Goal: Task Accomplishment & Management: Manage account settings

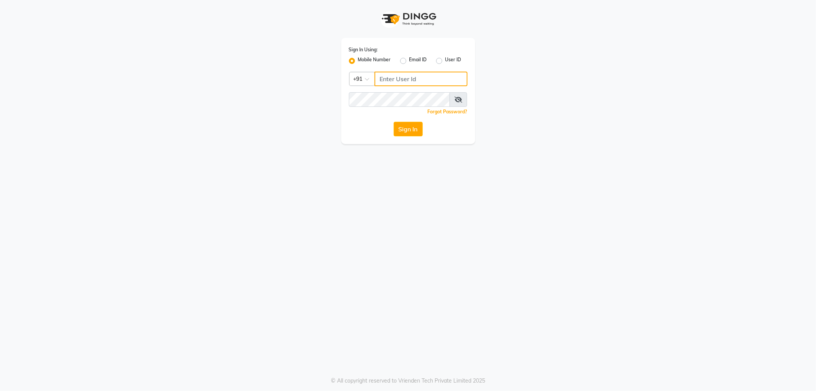
type input "9910640098"
click at [408, 131] on button "Sign In" at bounding box center [408, 129] width 29 height 15
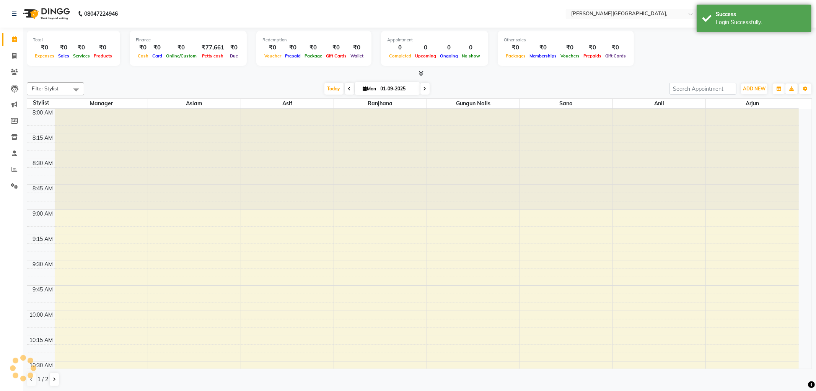
select select "en"
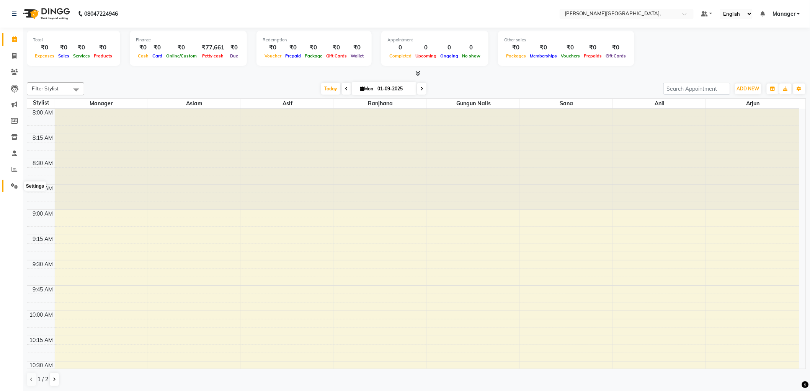
click at [14, 183] on icon at bounding box center [14, 186] width 7 height 6
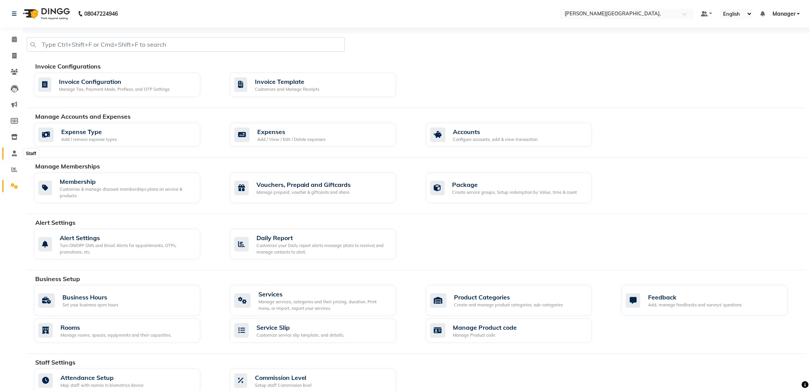
click at [15, 155] on icon at bounding box center [14, 153] width 5 height 6
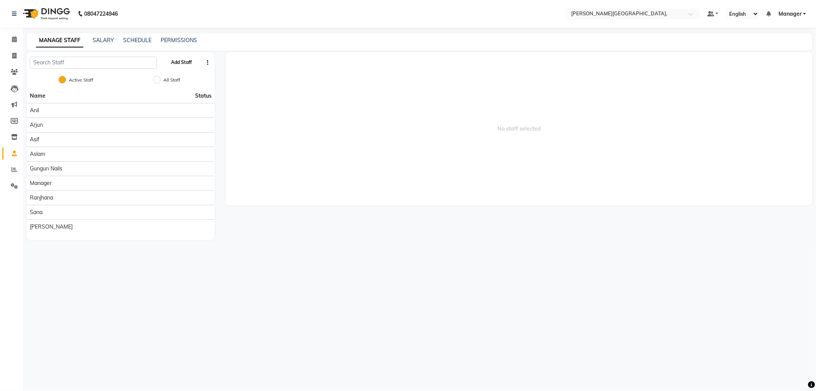
click at [187, 59] on button "Add Staff" at bounding box center [181, 62] width 27 height 13
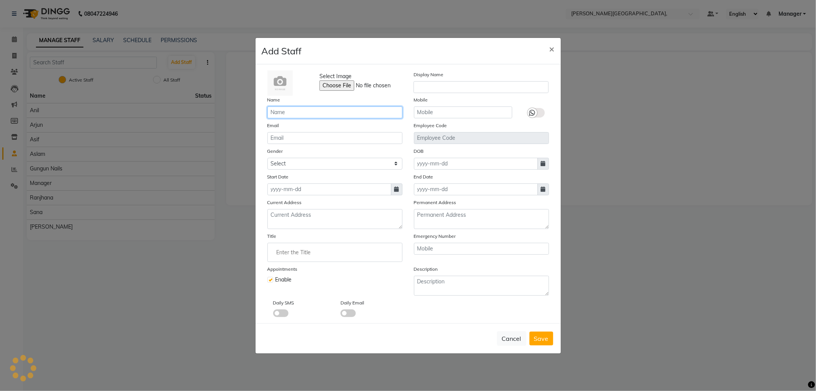
click at [298, 112] on input "text" at bounding box center [334, 112] width 135 height 12
type input "zubair"
click at [396, 162] on select "Select [DEMOGRAPHIC_DATA] [DEMOGRAPHIC_DATA] Other Prefer Not To Say" at bounding box center [334, 164] width 135 height 12
select select "[DEMOGRAPHIC_DATA]"
click at [267, 158] on select "Select [DEMOGRAPHIC_DATA] [DEMOGRAPHIC_DATA] Other Prefer Not To Say" at bounding box center [334, 164] width 135 height 12
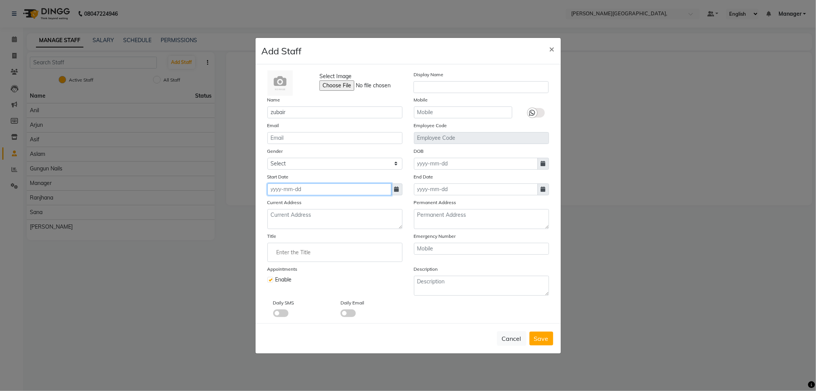
click at [295, 192] on input at bounding box center [329, 189] width 124 height 12
select select "9"
select select "2025"
click at [274, 228] on div "1" at bounding box center [275, 229] width 12 height 12
type input "01-09-2025"
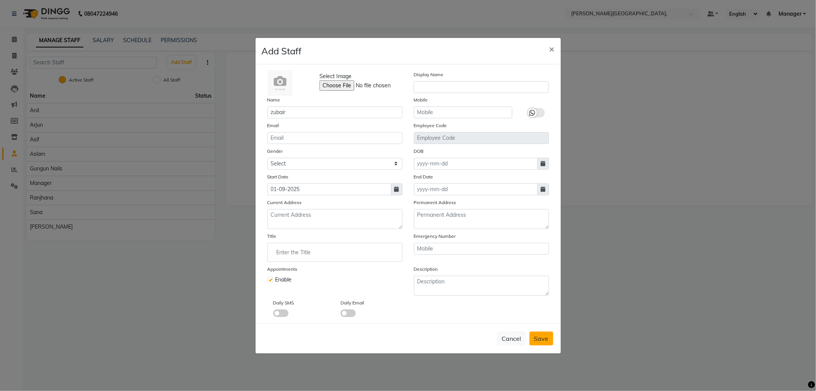
click at [540, 339] on span "Save" at bounding box center [541, 338] width 15 height 8
select select
checkbox input "false"
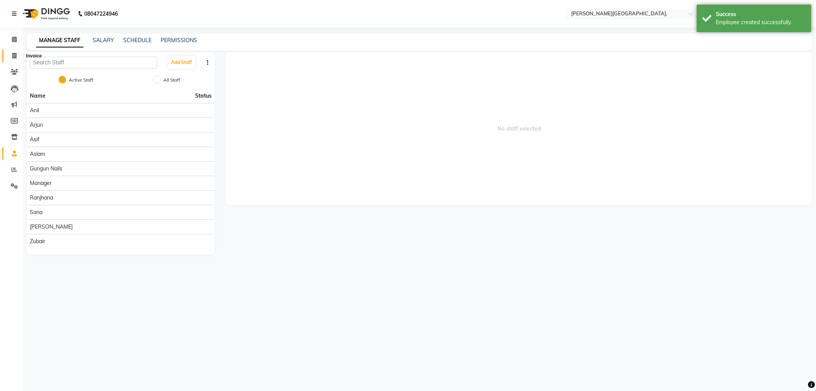
click at [13, 55] on icon at bounding box center [14, 56] width 4 height 6
select select "6483"
select select "service"
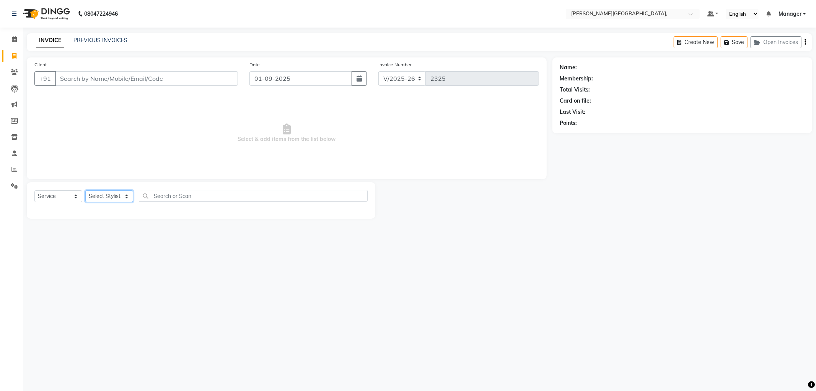
click at [125, 196] on select "Select Stylist [PERSON_NAME] [PERSON_NAME] gungun nails Manager [PERSON_NAME]" at bounding box center [109, 196] width 48 height 12
select select "84516"
click at [85, 191] on select "Select Stylist [PERSON_NAME] [PERSON_NAME] gungun nails Manager [PERSON_NAME]" at bounding box center [109, 196] width 48 height 12
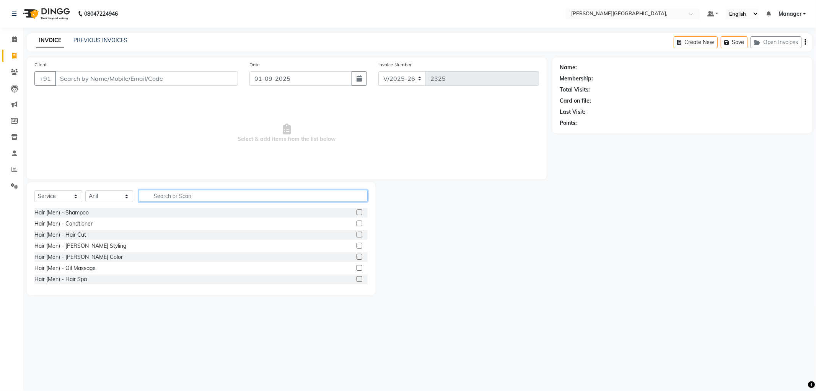
click at [155, 196] on input "text" at bounding box center [253, 196] width 229 height 12
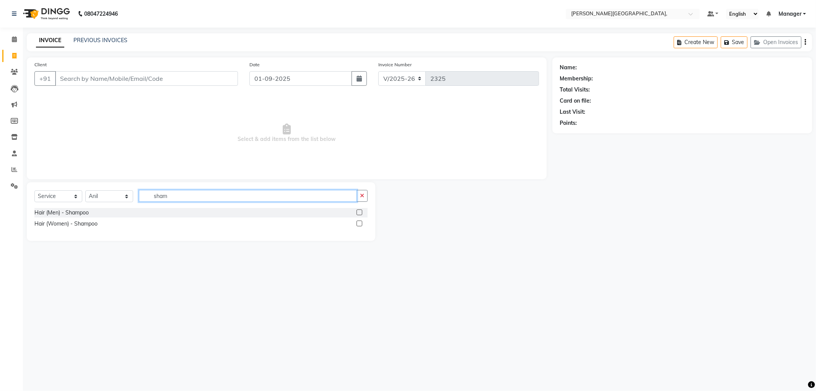
type input "sham"
click at [359, 221] on label at bounding box center [360, 223] width 6 height 6
click at [359, 221] on input "checkbox" at bounding box center [359, 223] width 5 height 5
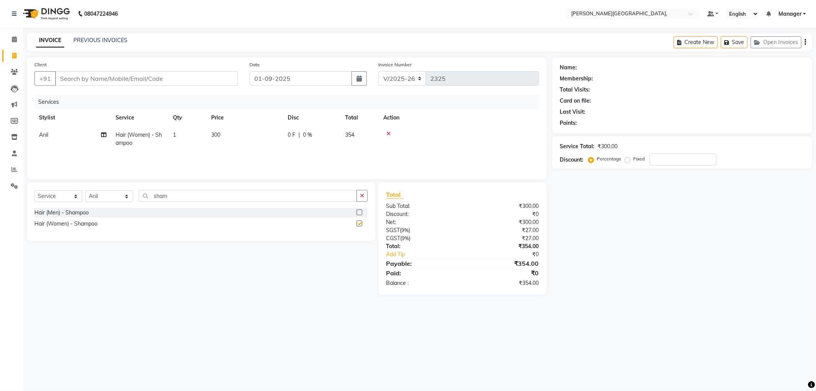
checkbox input "false"
drag, startPoint x: 185, startPoint y: 201, endPoint x: 188, endPoint y: 192, distance: 10.0
click at [185, 201] on input "sham" at bounding box center [248, 196] width 218 height 12
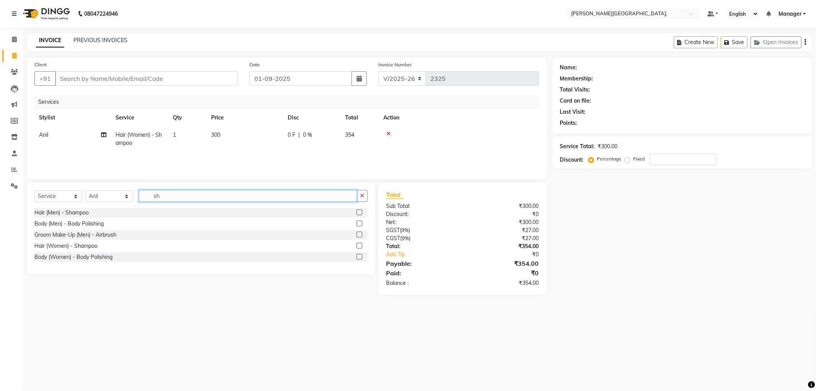
type input "s"
type input "blo"
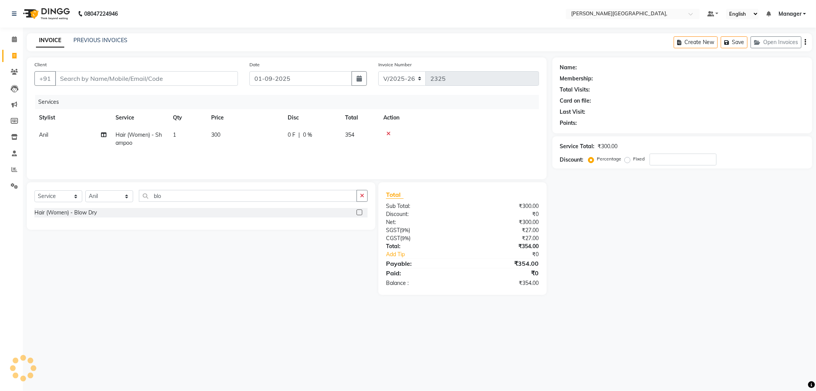
click at [360, 211] on label at bounding box center [360, 212] width 6 height 6
click at [360, 211] on input "checkbox" at bounding box center [359, 212] width 5 height 5
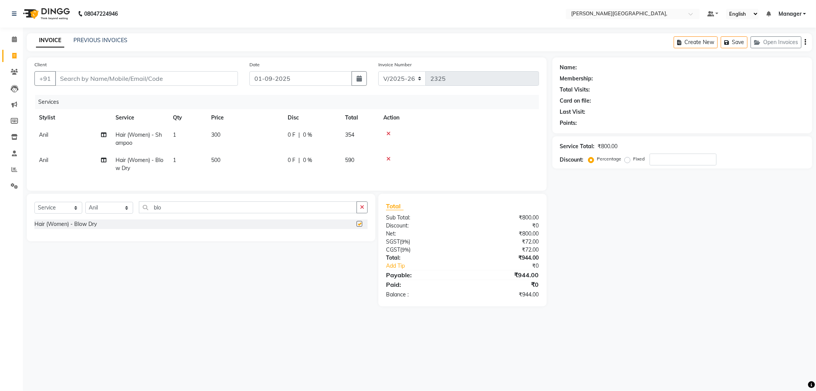
checkbox input "false"
click at [115, 82] on input "Client" at bounding box center [146, 78] width 183 height 15
type input "9"
type input "0"
click at [83, 94] on span "AISHWARYA" at bounding box center [83, 96] width 38 height 8
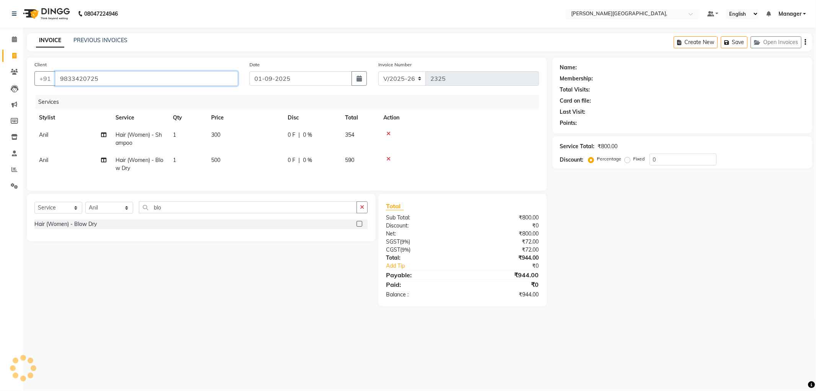
type input "9833420725"
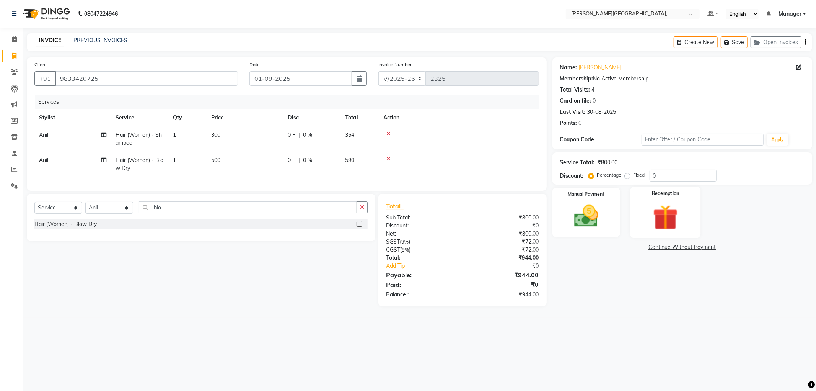
click at [683, 211] on img at bounding box center [665, 217] width 41 height 31
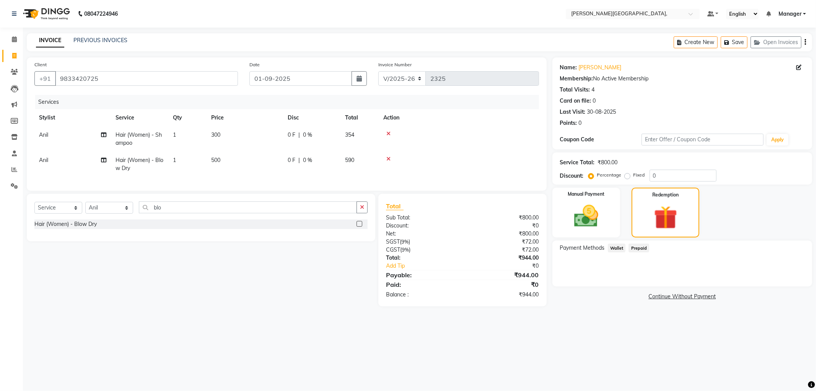
click at [646, 249] on span "Prepaid" at bounding box center [639, 247] width 21 height 9
click at [579, 212] on img at bounding box center [586, 216] width 41 height 29
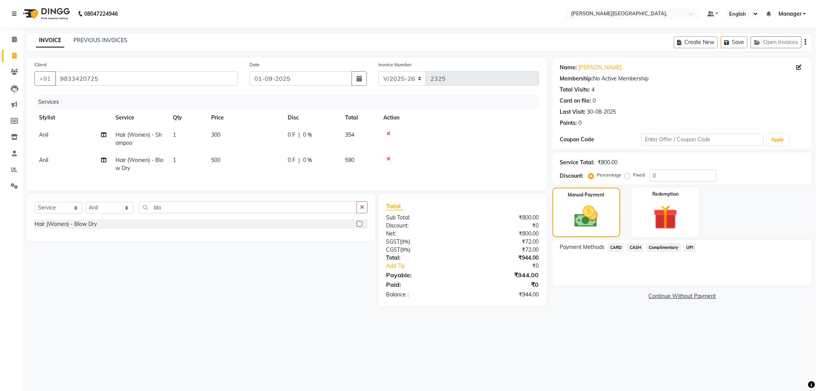
click at [689, 246] on span "UPI" at bounding box center [690, 247] width 12 height 9
click at [680, 286] on button "Add Payment" at bounding box center [725, 288] width 159 height 12
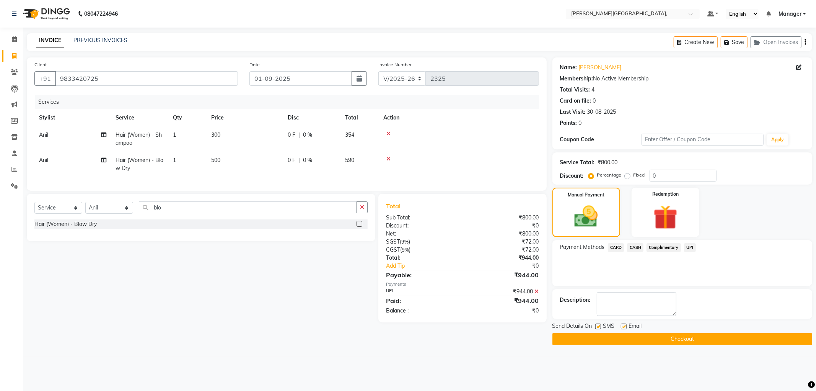
click at [674, 342] on button "Checkout" at bounding box center [683, 339] width 260 height 12
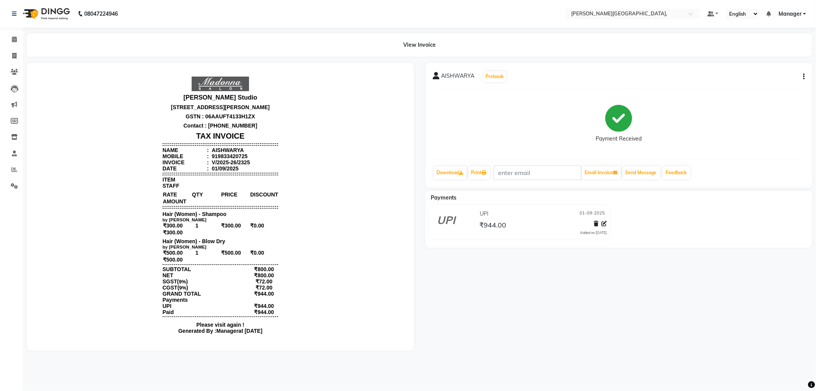
click at [597, 40] on div "View Invoice" at bounding box center [420, 44] width 786 height 23
click at [549, 96] on div "Payment Received" at bounding box center [619, 123] width 372 height 57
click at [13, 54] on icon at bounding box center [14, 56] width 4 height 6
select select "service"
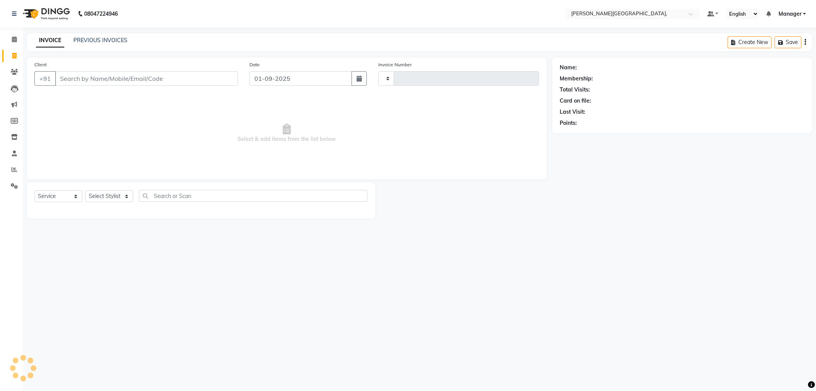
type input "2326"
select select "6483"
click at [100, 82] on input "Client" at bounding box center [146, 78] width 183 height 15
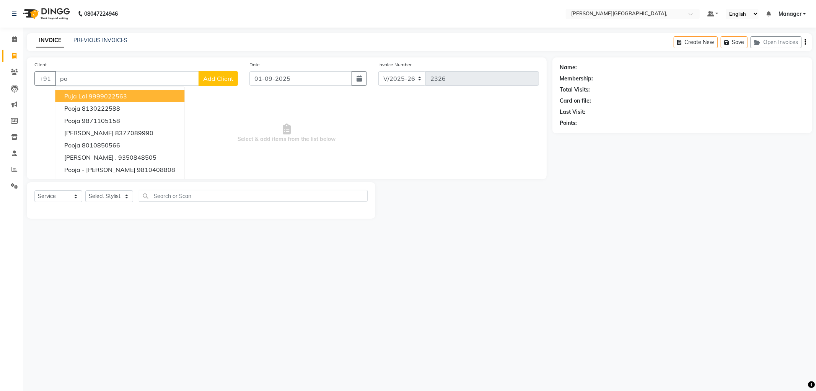
type input "p"
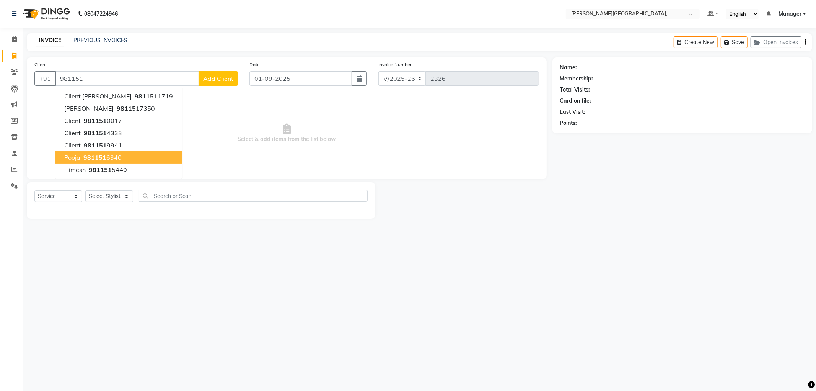
click at [105, 159] on ngb-highlight "981151 6340" at bounding box center [102, 157] width 40 height 8
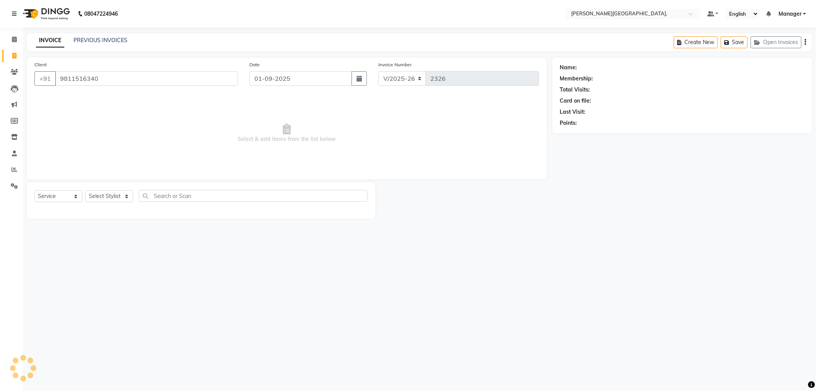
type input "9811516340"
select select "1: Object"
click at [126, 194] on select "Select Stylist [PERSON_NAME] [PERSON_NAME] gungun nails Manager [PERSON_NAME]" at bounding box center [109, 196] width 48 height 12
select select "49451"
click at [85, 191] on select "Select Stylist [PERSON_NAME] [PERSON_NAME] gungun nails Manager [PERSON_NAME]" at bounding box center [109, 196] width 48 height 12
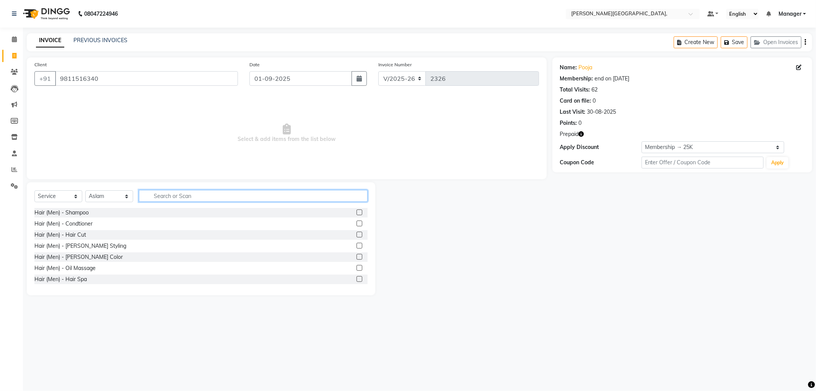
click at [159, 197] on input "text" at bounding box center [253, 196] width 229 height 12
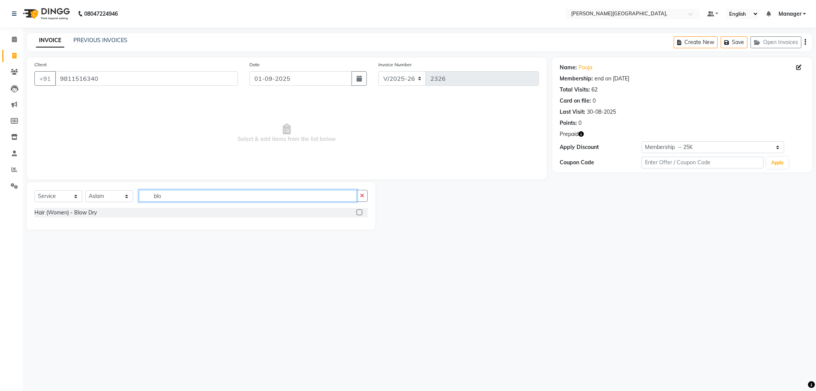
type input "blo"
click at [358, 212] on label at bounding box center [360, 212] width 6 height 6
click at [358, 212] on input "checkbox" at bounding box center [359, 212] width 5 height 5
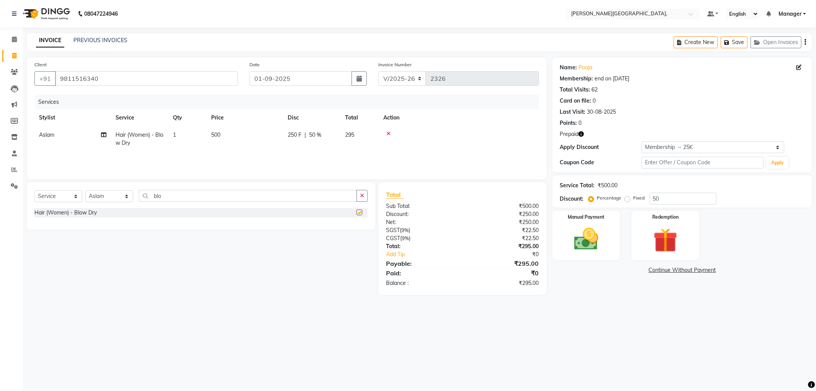
checkbox input "false"
click at [670, 230] on img at bounding box center [665, 240] width 41 height 31
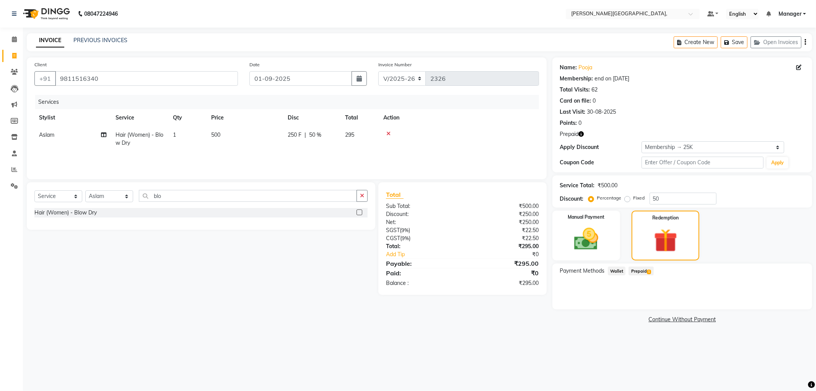
click at [638, 270] on span "Prepaid 1" at bounding box center [641, 270] width 25 height 9
click at [791, 303] on button "Add" at bounding box center [787, 301] width 28 height 13
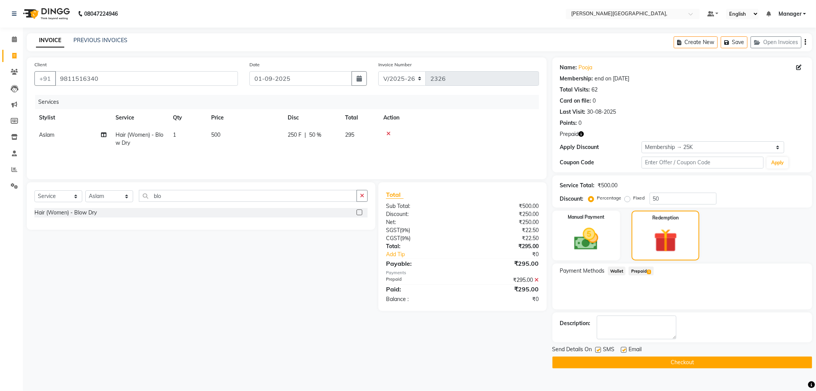
click at [680, 367] on button "Checkout" at bounding box center [683, 362] width 260 height 12
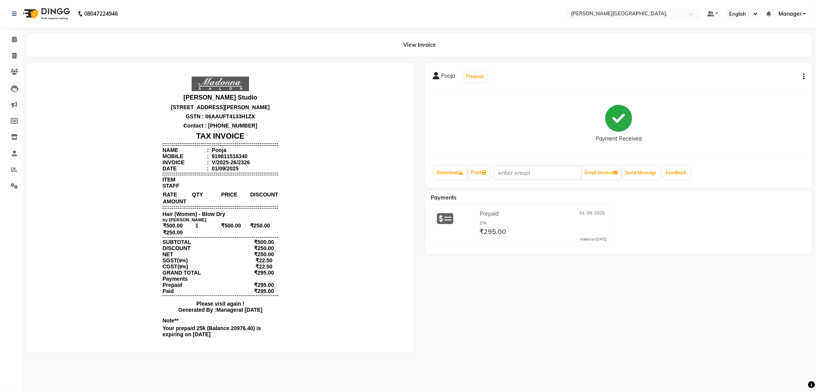
drag, startPoint x: 679, startPoint y: 367, endPoint x: 676, endPoint y: 368, distance: 3.9
click at [677, 364] on main "View Invoice Pooja Prebook Payment Received Download Print Email Invoice Send M…" at bounding box center [419, 198] width 793 height 330
click at [4, 55] on link "Invoice" at bounding box center [11, 56] width 18 height 13
select select "service"
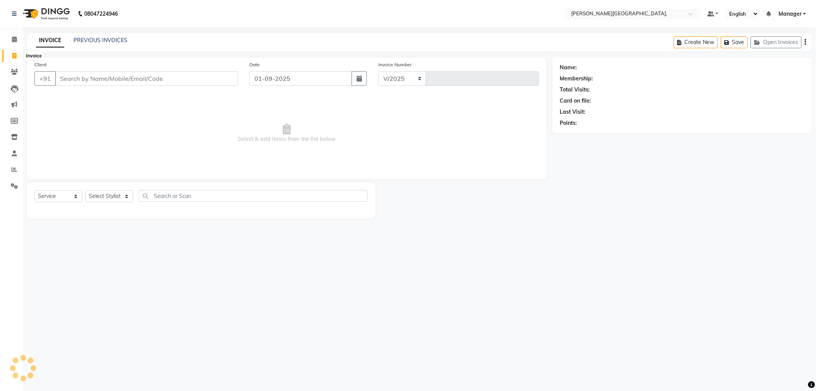
select select "6483"
type input "2327"
click at [90, 77] on input "Client" at bounding box center [146, 78] width 183 height 15
click at [124, 196] on select "Select Stylist [PERSON_NAME] [PERSON_NAME] gungun nails Manager [PERSON_NAME]" at bounding box center [109, 196] width 48 height 12
select select "89498"
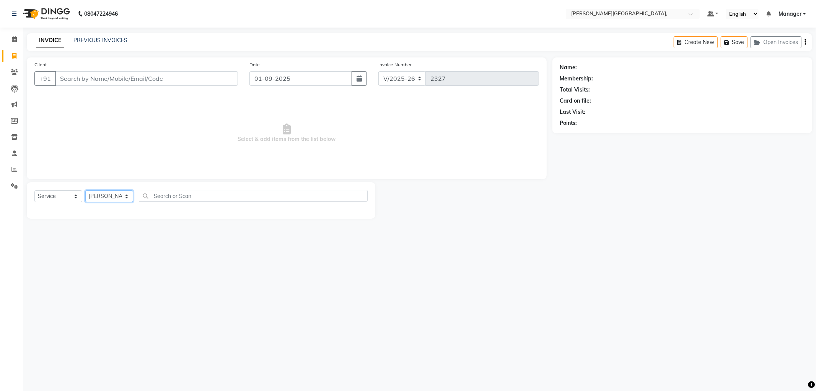
click at [85, 191] on select "Select Stylist [PERSON_NAME] [PERSON_NAME] gungun nails Manager [PERSON_NAME]" at bounding box center [109, 196] width 48 height 12
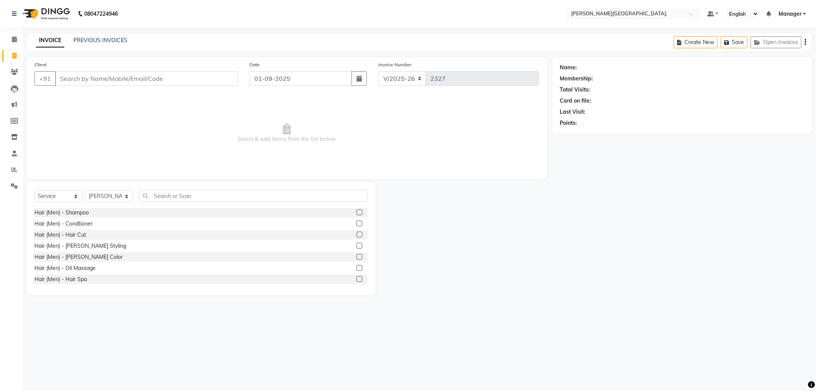
click at [357, 244] on label at bounding box center [360, 246] width 6 height 6
click at [357, 244] on input "checkbox" at bounding box center [359, 245] width 5 height 5
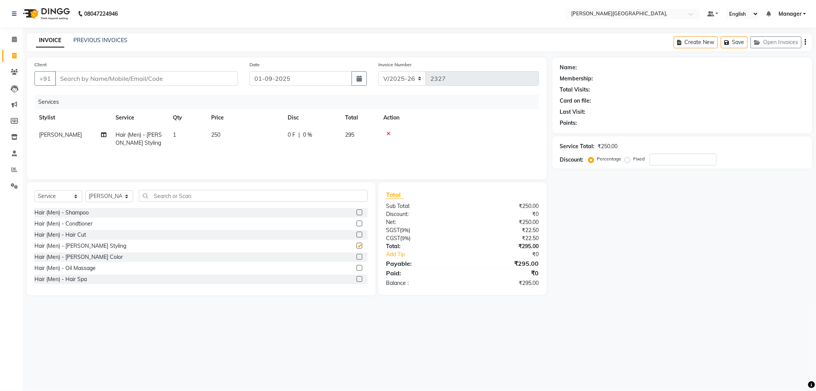
checkbox input "false"
click at [110, 81] on input "Client" at bounding box center [146, 78] width 183 height 15
type input "y"
type input "0"
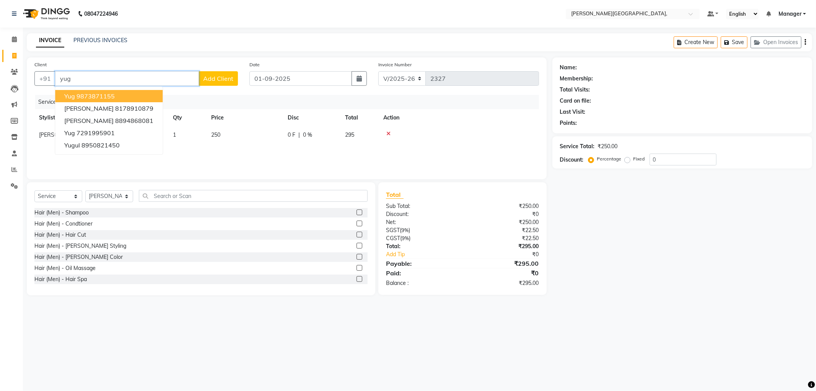
click at [112, 94] on ngb-highlight "9873871155" at bounding box center [96, 96] width 38 height 8
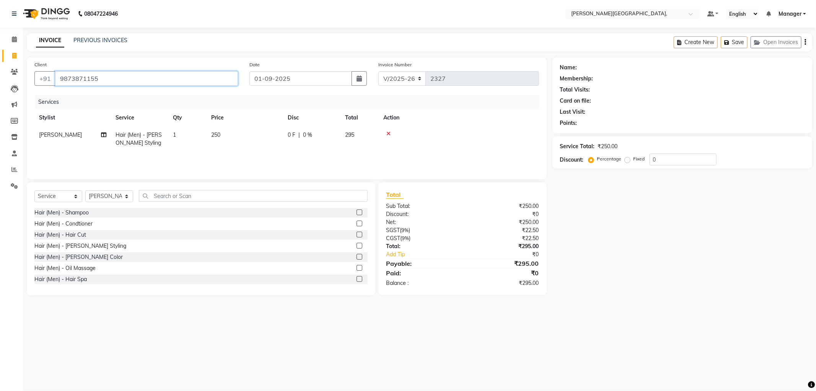
type input "9873871155"
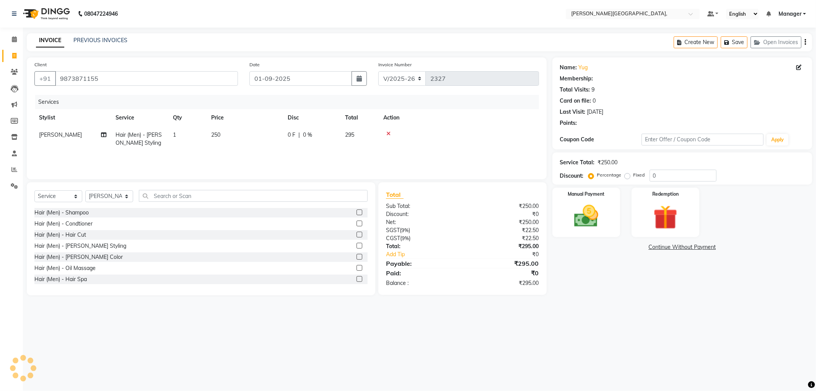
type input "30"
select select "1: Object"
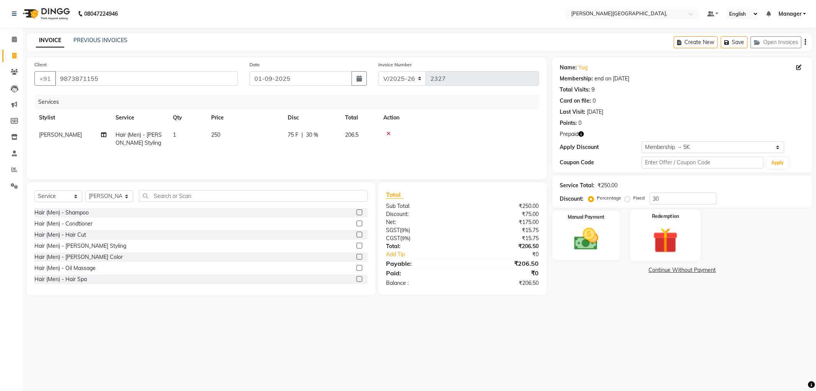
click at [644, 238] on div "Redemption" at bounding box center [665, 234] width 70 height 51
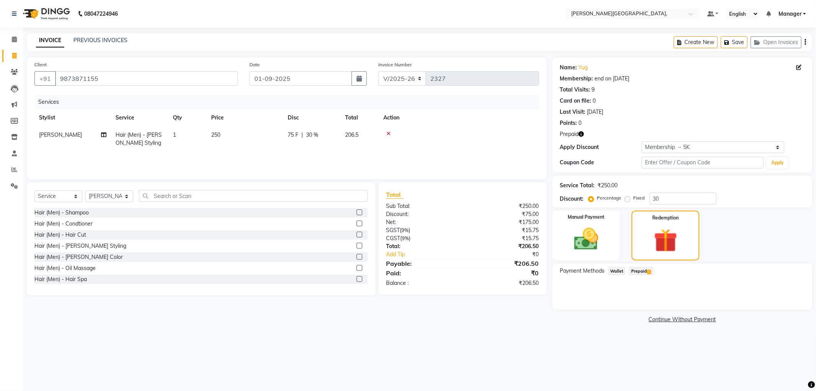
click at [633, 271] on span "Prepaid 1" at bounding box center [641, 270] width 25 height 9
click at [789, 300] on button "Add" at bounding box center [787, 301] width 28 height 13
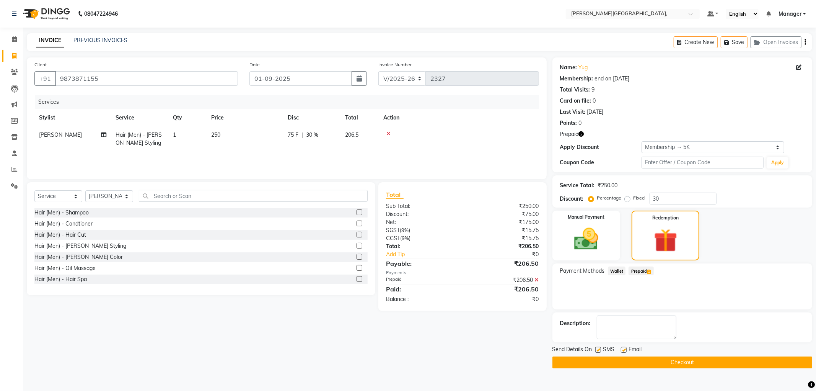
click at [674, 361] on button "Checkout" at bounding box center [683, 362] width 260 height 12
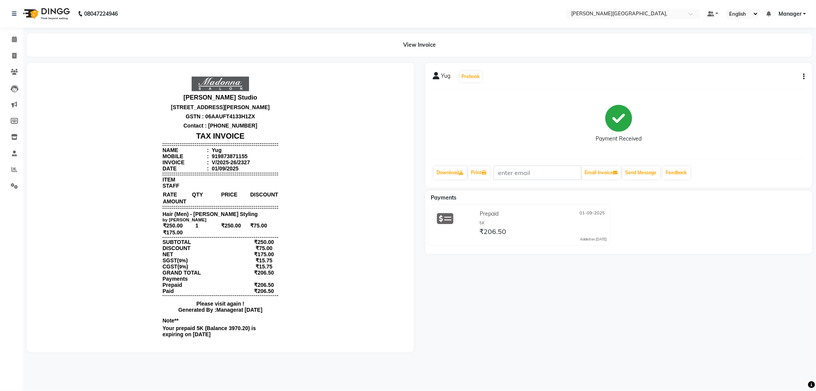
click at [673, 362] on main "View Invoice Yug Prebook Payment Received Download Print Email Invoice Send Mes…" at bounding box center [419, 198] width 793 height 330
click at [591, 296] on div "Yug Prebook Payment Received Download Print Email Invoice Send Message Feedback…" at bounding box center [619, 207] width 399 height 289
